Goal: Transaction & Acquisition: Obtain resource

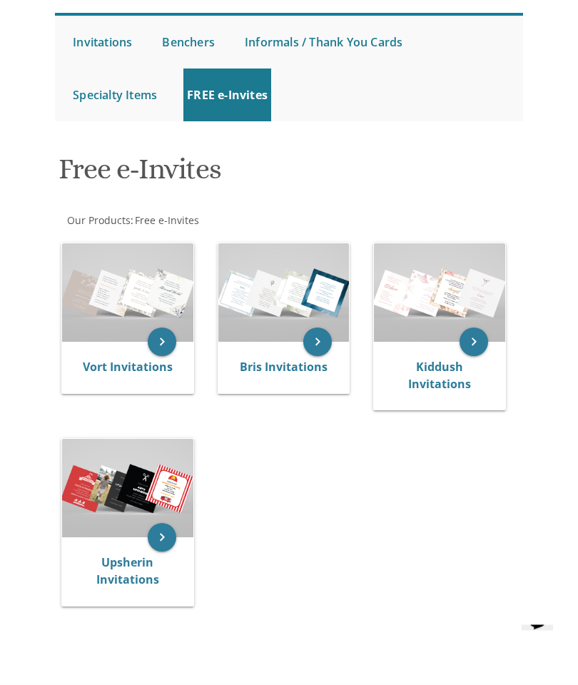
scroll to position [159, 0]
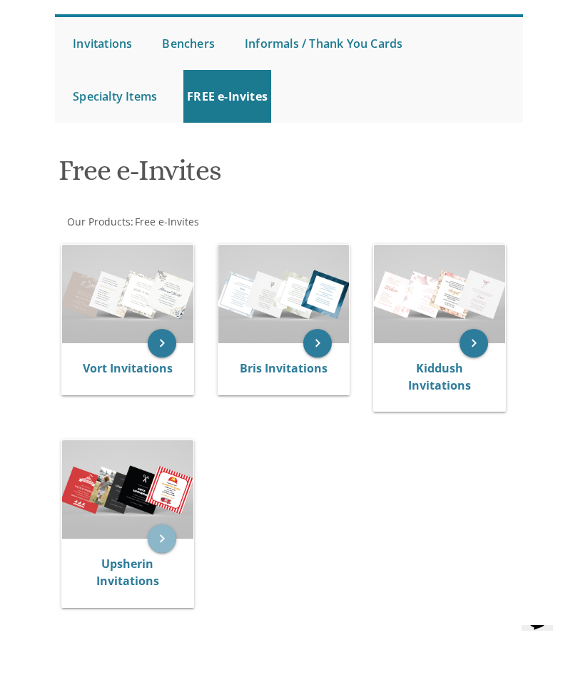
click at [154, 525] on icon "keyboard_arrow_right" at bounding box center [162, 539] width 29 height 29
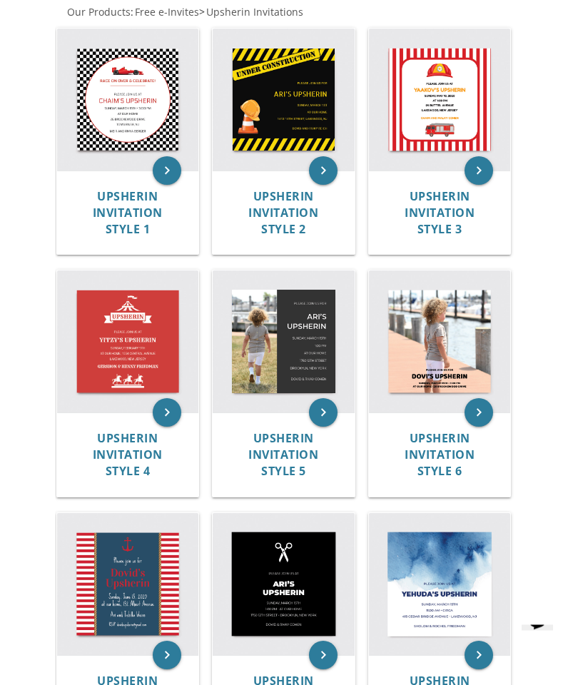
scroll to position [367, 0]
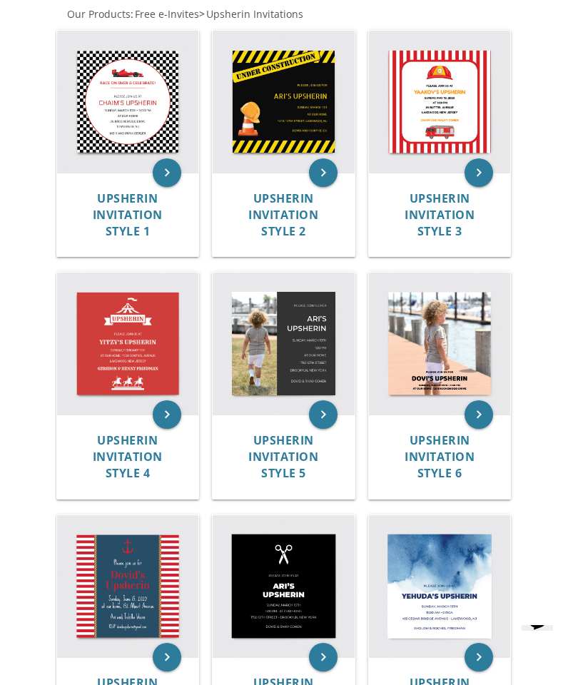
click at [303, 585] on img at bounding box center [284, 586] width 142 height 142
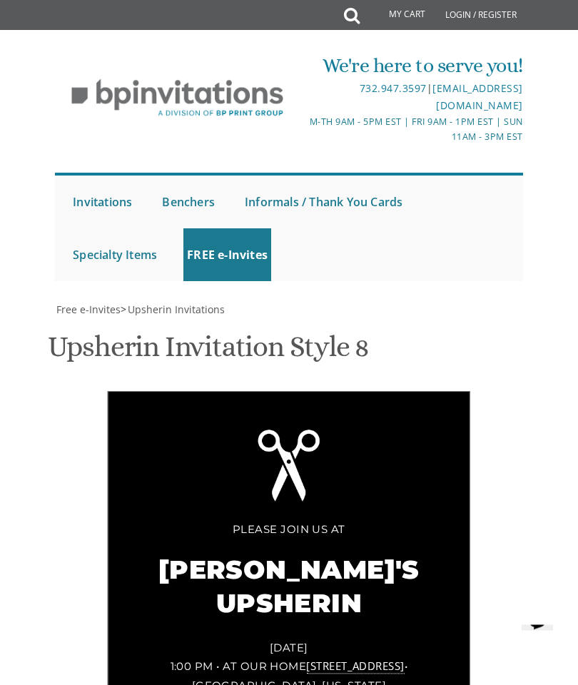
scroll to position [216, 0]
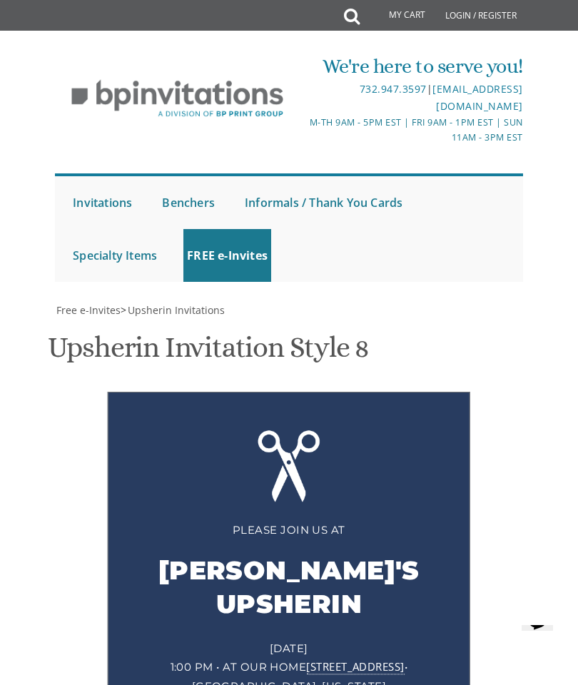
click at [338, 540] on div "[PERSON_NAME]'s Upsherin" at bounding box center [289, 589] width 304 height 99
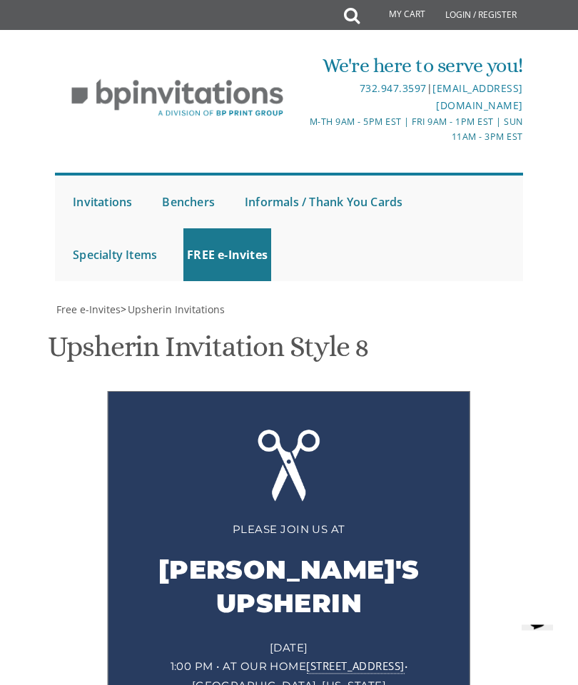
scroll to position [430, 0]
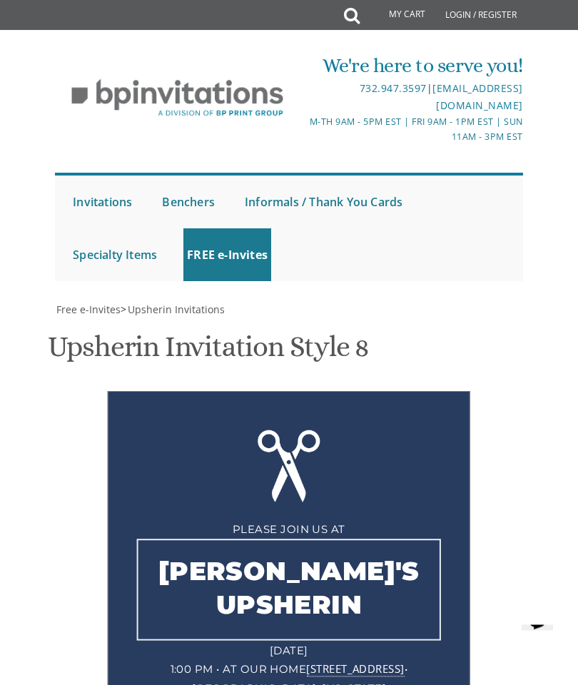
scroll to position [551, 0]
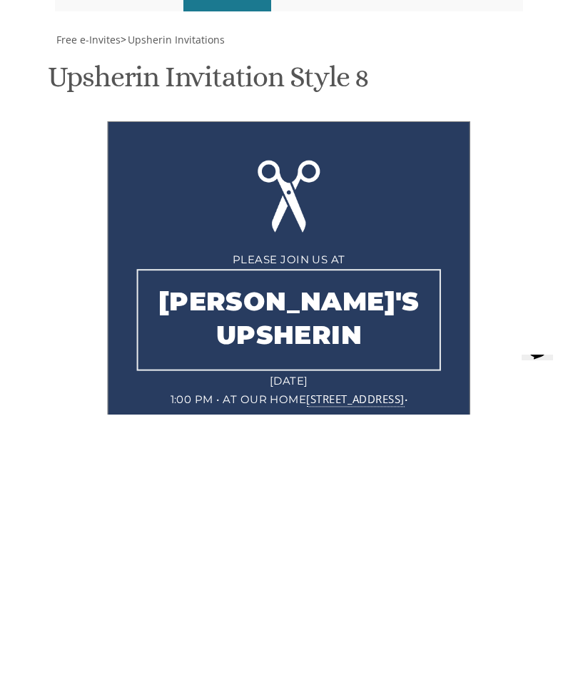
type textarea "[PERSON_NAME]’s Upsherin"
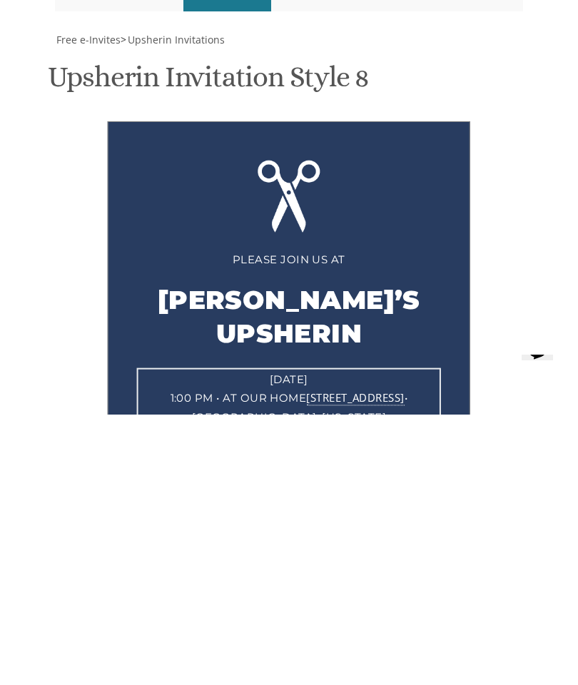
scroll to position [823, 0]
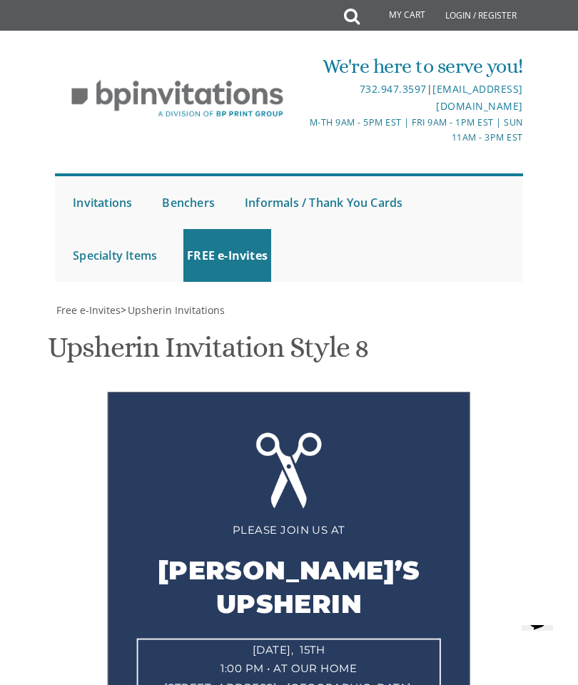
type textarea "[DATE] 5:00 -6:30 pm • at our home"
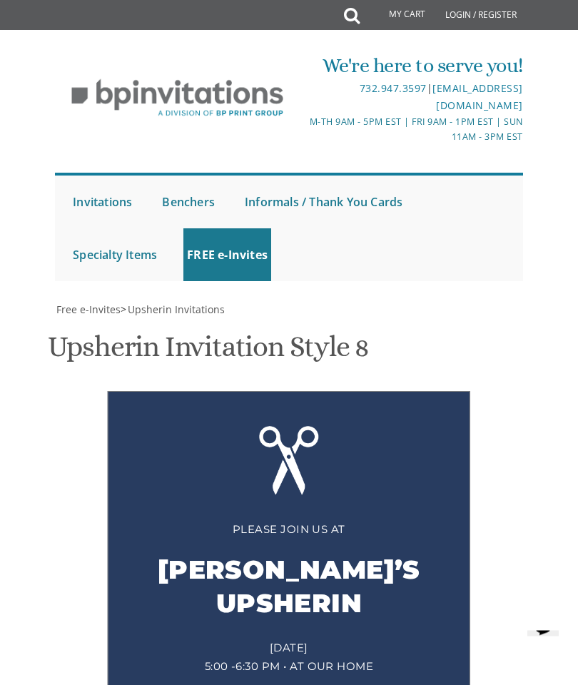
scroll to position [823, 0]
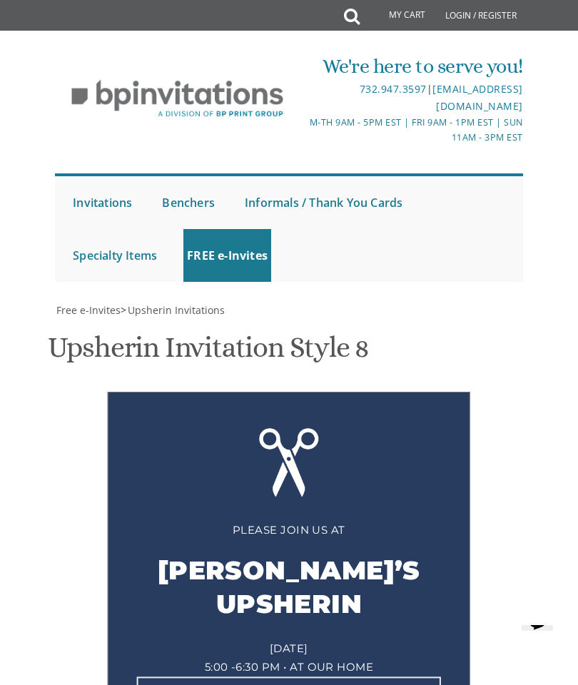
scroll to position [822, 0]
type textarea "A"
type textarea "The Rosenbergs"
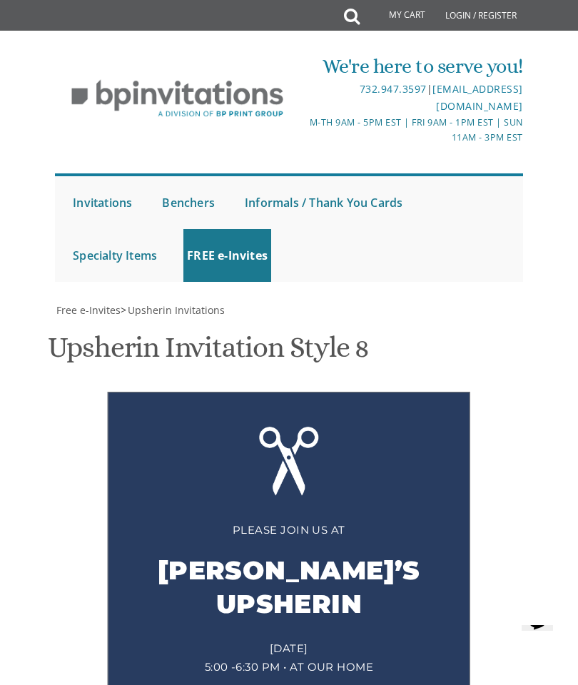
type input "[EMAIL_ADDRESS][DOMAIN_NAME]"
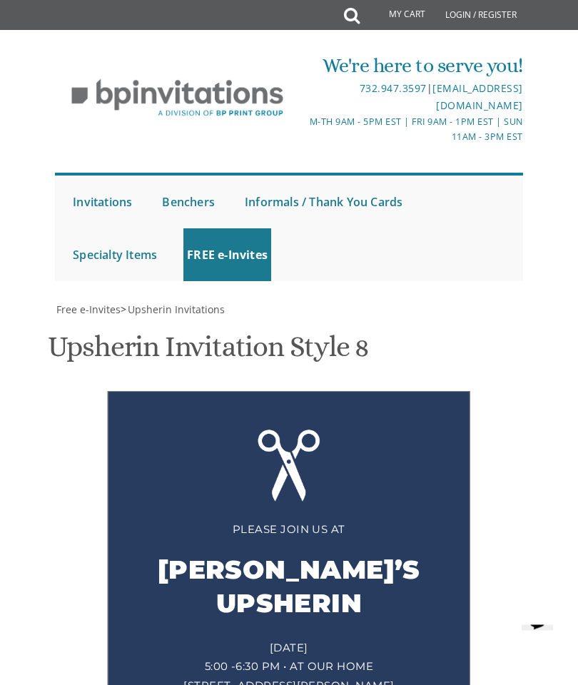
scroll to position [880, 0]
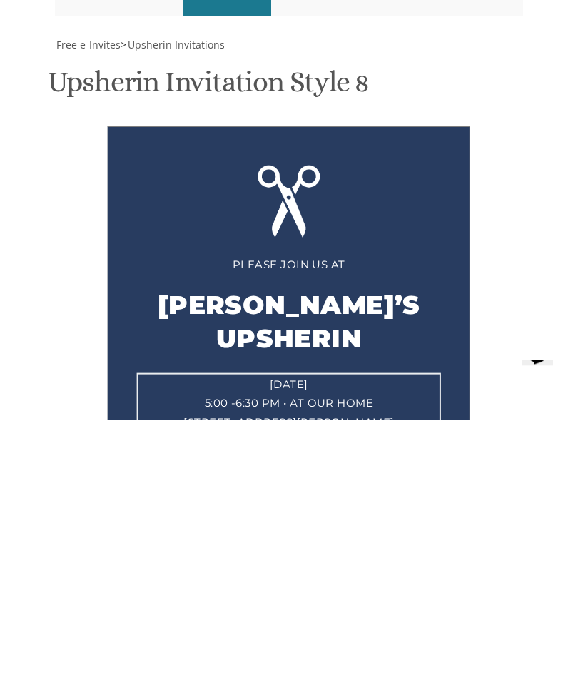
scroll to position [612, 0]
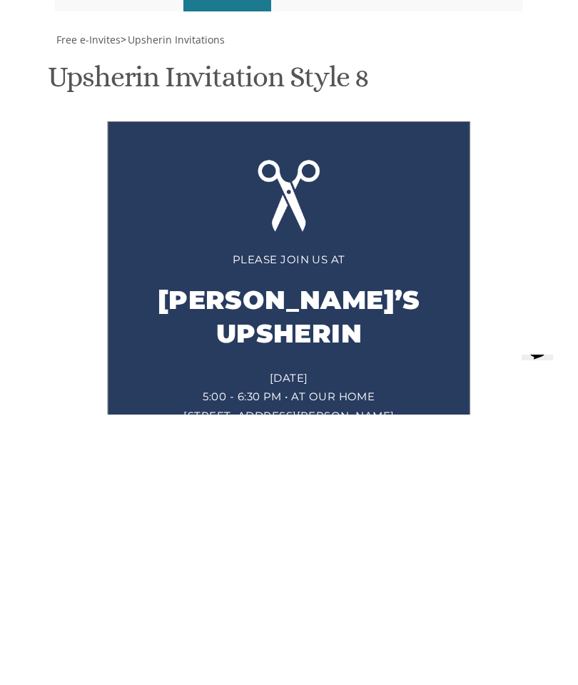
scroll to position [882, 0]
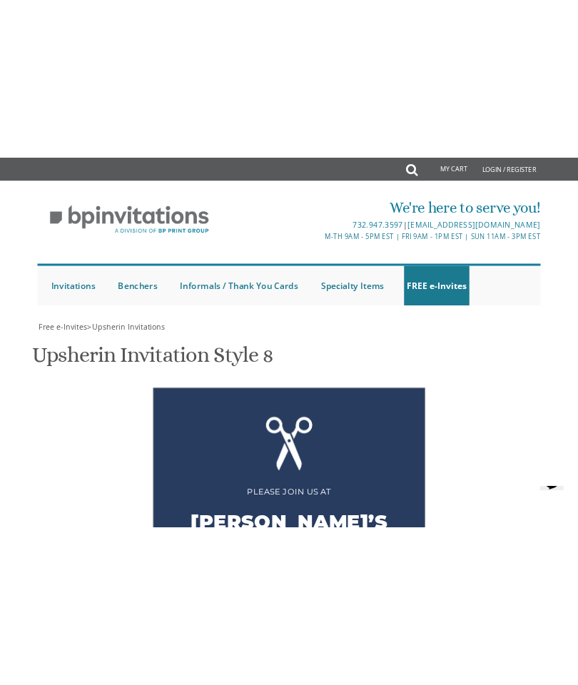
scroll to position [683, 0]
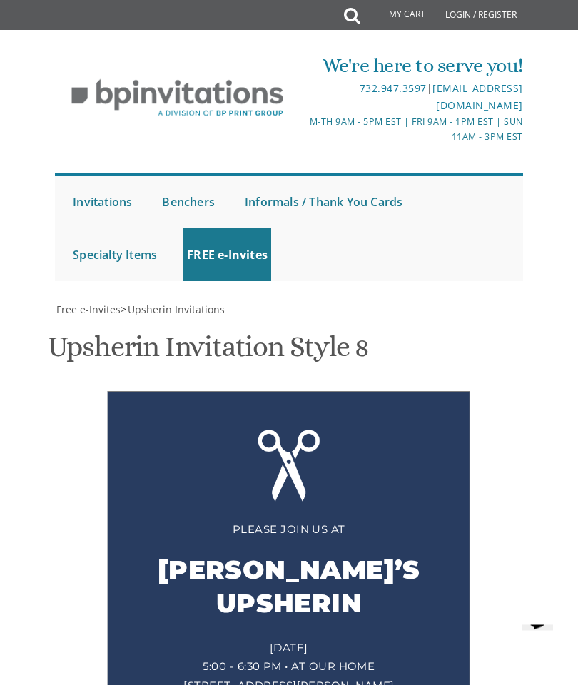
scroll to position [618, 0]
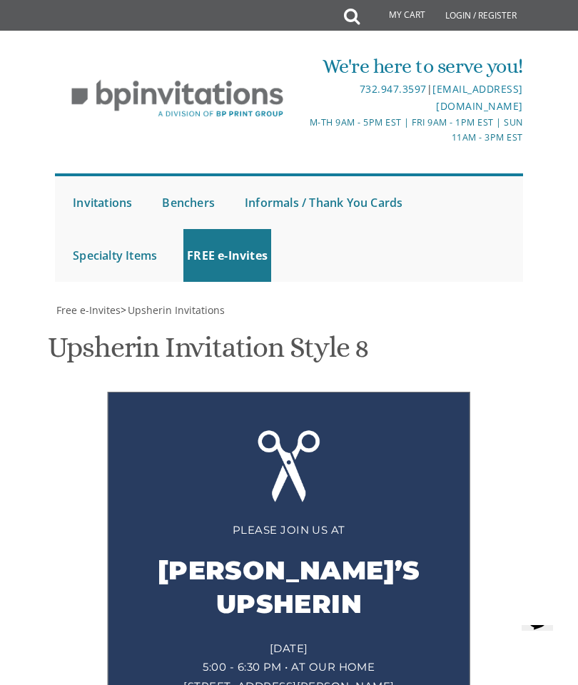
type textarea "[DATE] 5:00 - 6:30 pm • at our home [STREET_ADDRESS][PERSON_NAME]"
type input "B"
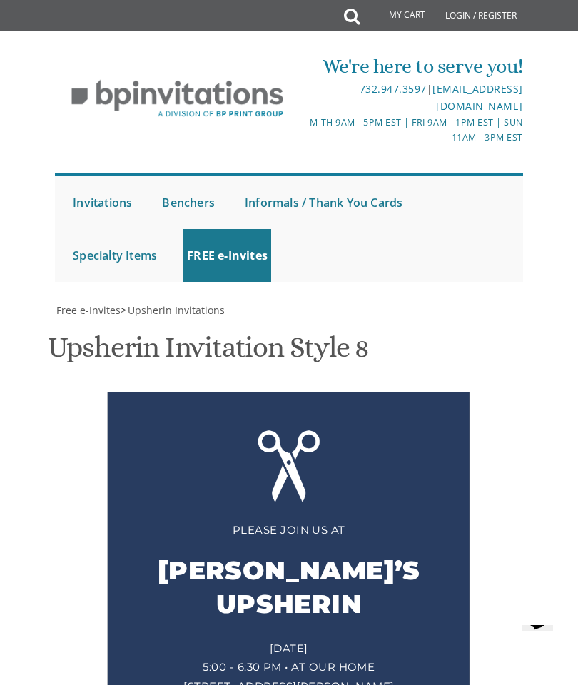
type input "[EMAIL_ADDRESS][DOMAIN_NAME]"
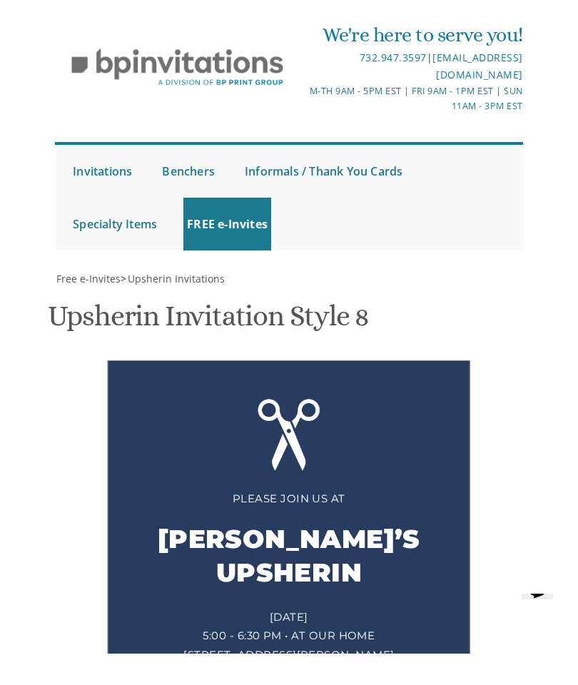
scroll to position [1198, 0]
